Goal: Task Accomplishment & Management: Manage account settings

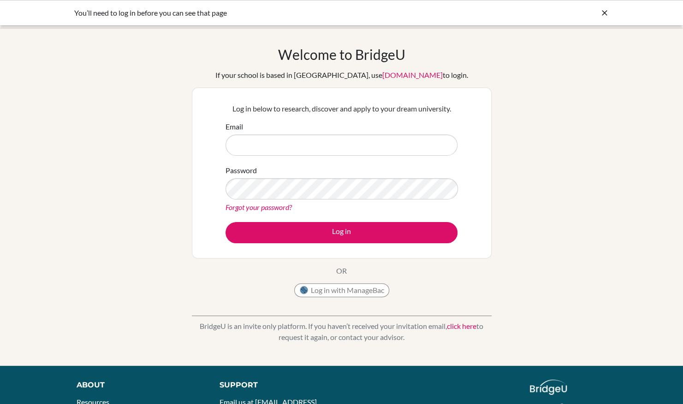
click at [339, 148] on input "Email" at bounding box center [341, 145] width 232 height 21
type input "matthew.foster@share.efacademy.org"
click at [360, 295] on button "Log in with ManageBac" at bounding box center [341, 290] width 95 height 14
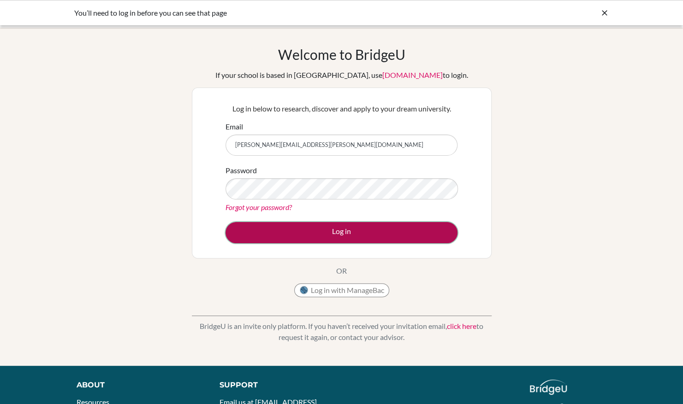
click at [310, 230] on button "Log in" at bounding box center [341, 232] width 232 height 21
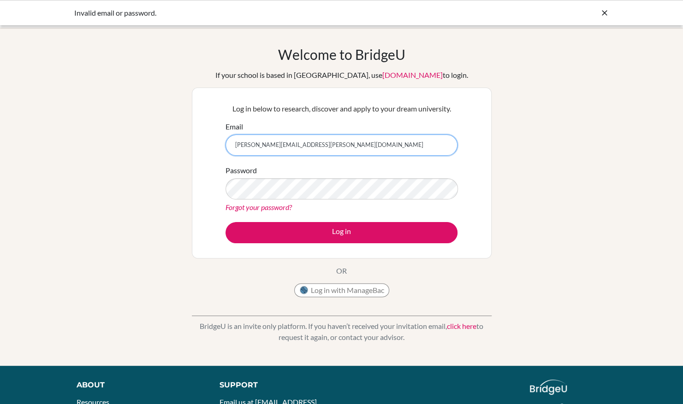
click at [327, 146] on input "matthew.foster@share.efacademy.org" at bounding box center [341, 145] width 232 height 21
type input "matthew.foster@ef.com"
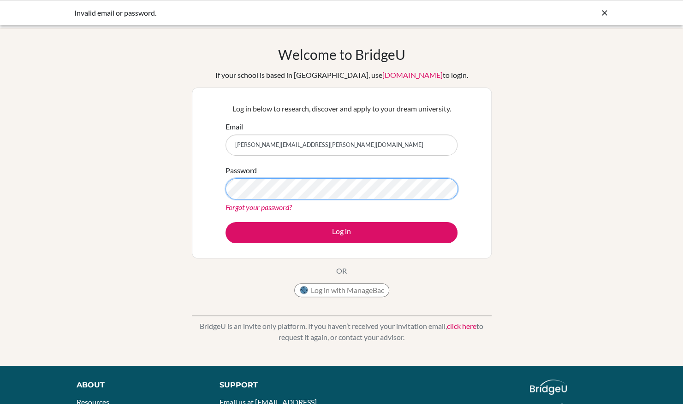
click at [225, 222] on button "Log in" at bounding box center [341, 232] width 232 height 21
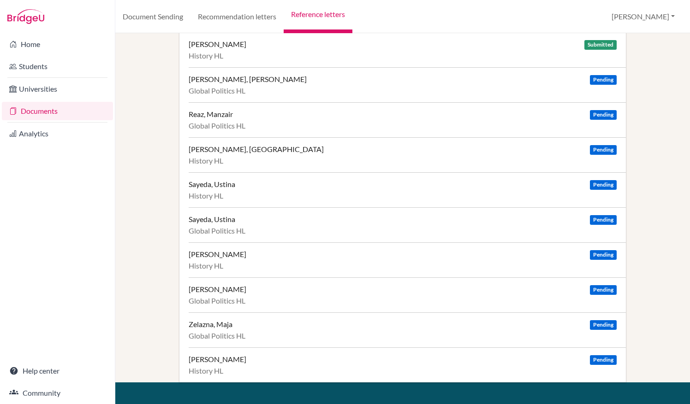
scroll to position [374, 0]
